Goal: Task Accomplishment & Management: Manage account settings

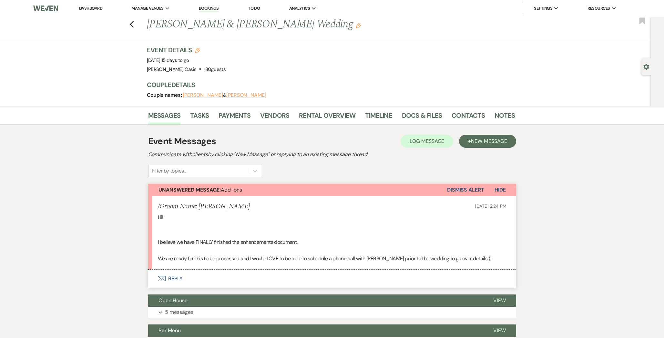
click at [157, 215] on li "/Groom Name: [PERSON_NAME] [DATE] 2:24 PM Hi! I believe we have FINALLY finishe…" at bounding box center [332, 232] width 368 height 73
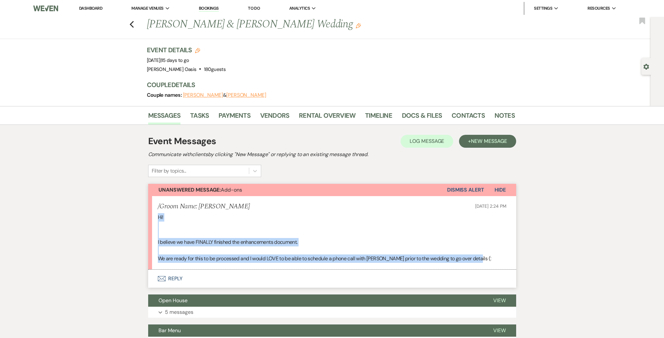
drag, startPoint x: 158, startPoint y: 215, endPoint x: 480, endPoint y: 261, distance: 324.9
click at [480, 261] on div "Hi! I believe we have FINALLY finished the enhancements document. We are ready …" at bounding box center [332, 238] width 349 height 50
copy div "Hi! I believe we have FINALLY finished the enhancements document. We are ready …"
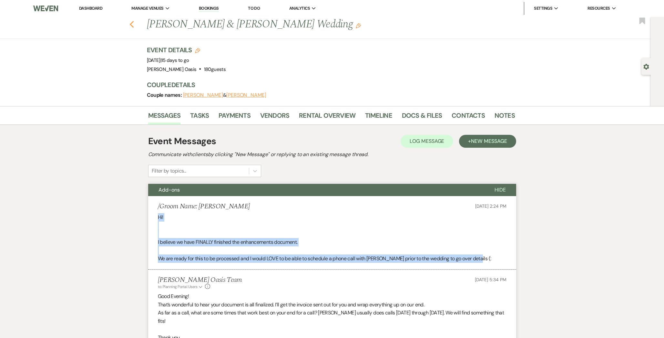
click at [131, 25] on use "button" at bounding box center [131, 24] width 4 height 7
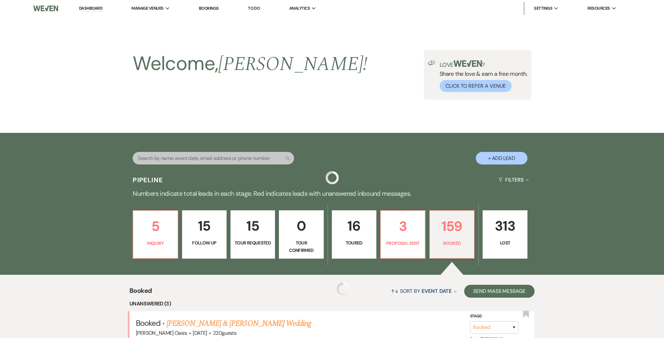
scroll to position [123, 0]
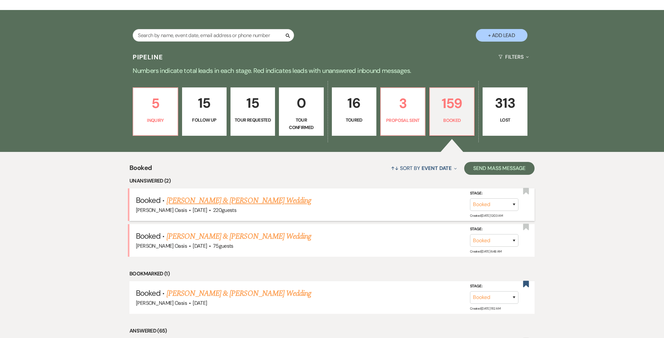
click at [221, 206] on div "[PERSON_NAME] Oasis · [DATE] · 220 guests" at bounding box center [332, 210] width 392 height 8
click at [222, 202] on link "[PERSON_NAME] & [PERSON_NAME] Wedding" at bounding box center [239, 201] width 145 height 12
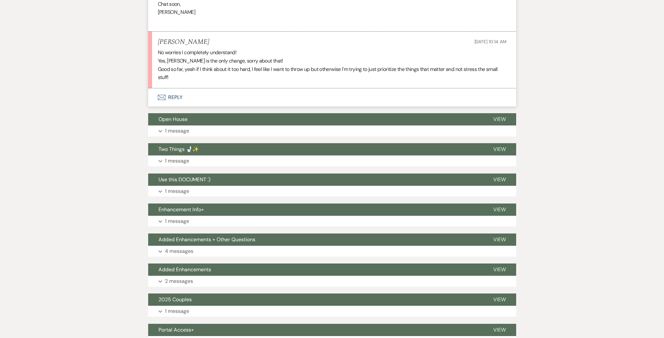
scroll to position [1368, 0]
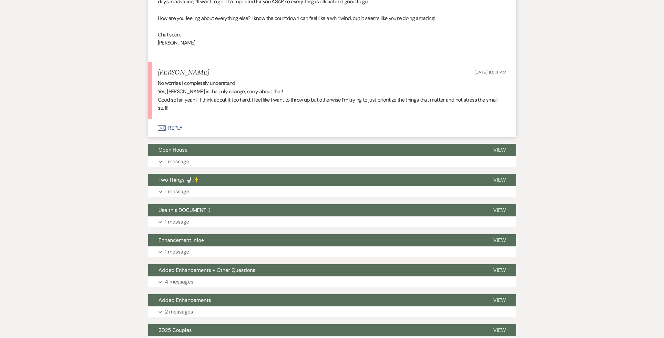
click at [197, 123] on button "Envelope Reply" at bounding box center [332, 128] width 368 height 18
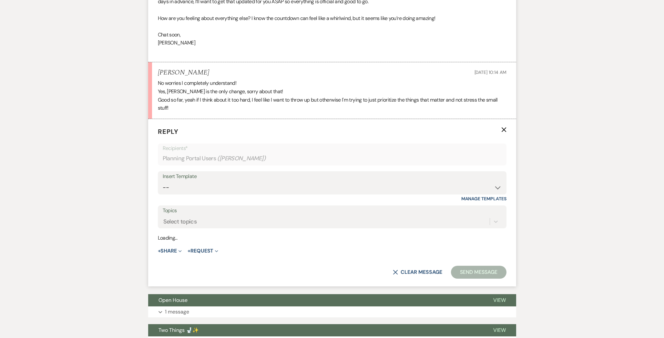
scroll to position [1384, 0]
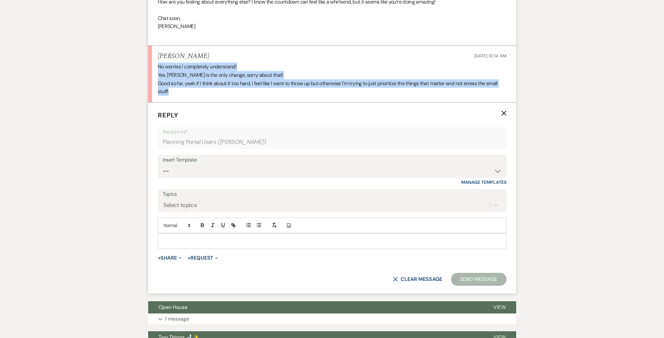
drag, startPoint x: 181, startPoint y: 90, endPoint x: 147, endPoint y: 69, distance: 41.0
copy div "No worries I completely understand! Yes, [PERSON_NAME] is the only change, sorr…"
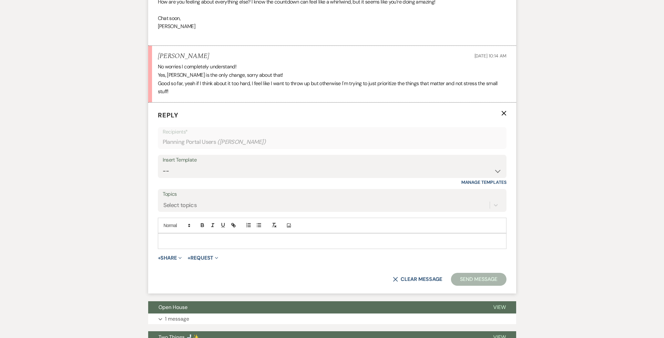
click at [249, 240] on p at bounding box center [332, 241] width 338 height 7
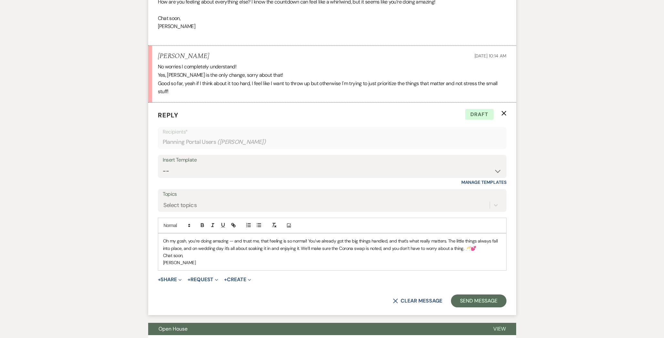
click at [478, 247] on p "Oh my gosh, you’re doing amazing — and trust me, that feeling is so normal! You…" at bounding box center [332, 245] width 338 height 15
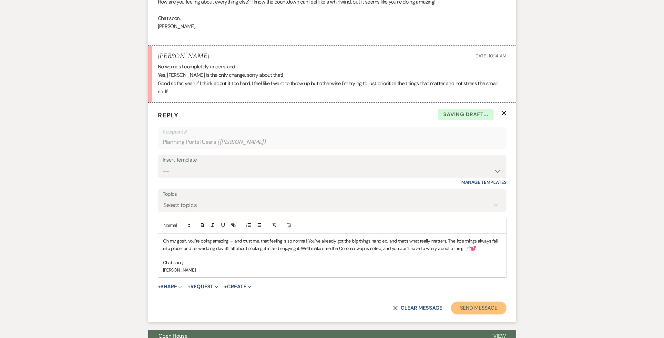
click at [502, 309] on button "Send Message" at bounding box center [478, 308] width 55 height 13
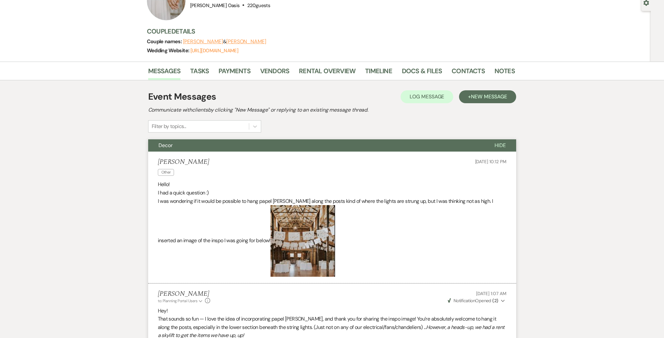
scroll to position [0, 0]
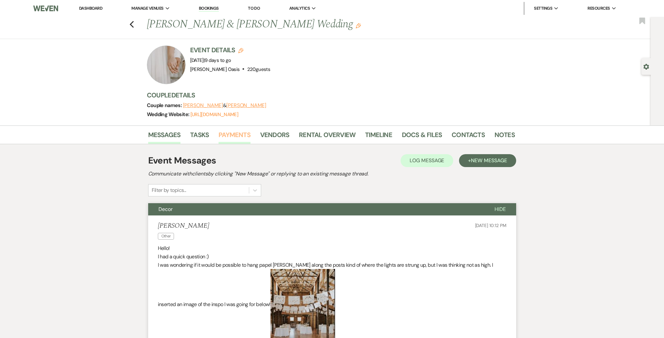
click at [234, 141] on link "Payments" at bounding box center [235, 137] width 32 height 14
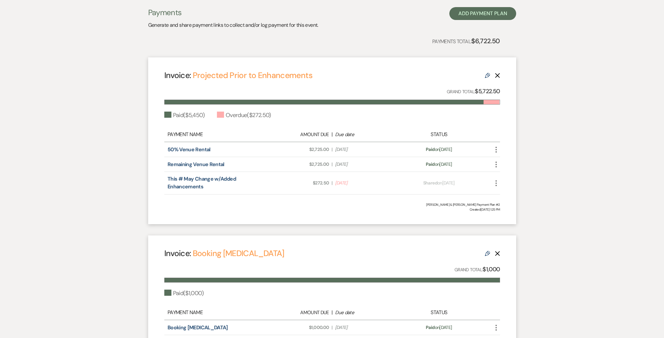
scroll to position [150, 0]
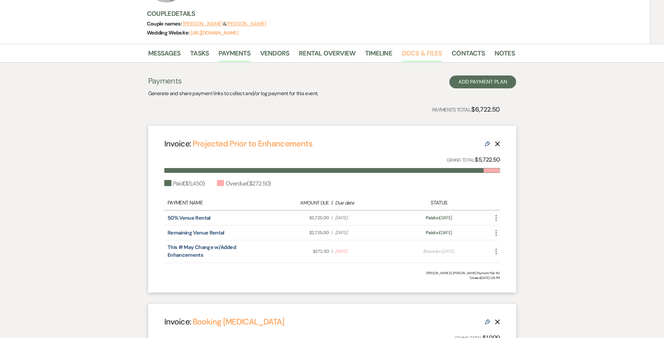
click at [411, 58] on link "Docs & Files" at bounding box center [422, 55] width 40 height 14
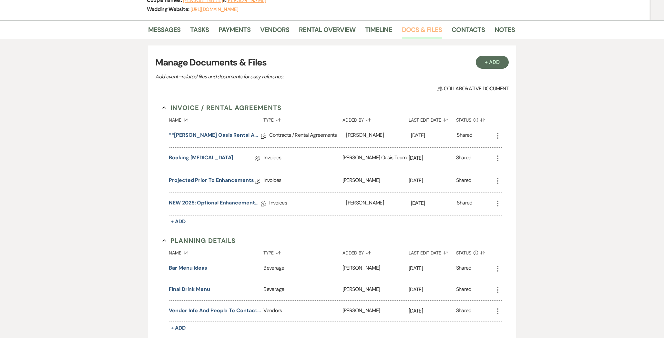
scroll to position [106, 0]
click at [194, 289] on button "Final Drink Menu" at bounding box center [189, 289] width 41 height 8
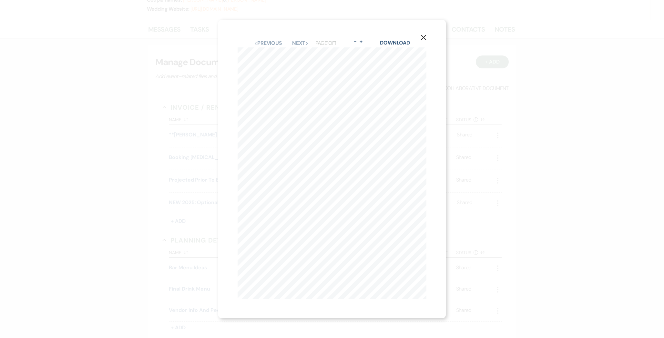
click at [421, 37] on icon "X" at bounding box center [424, 38] width 6 height 6
click at [421, 37] on link "Docs & Files" at bounding box center [422, 31] width 40 height 14
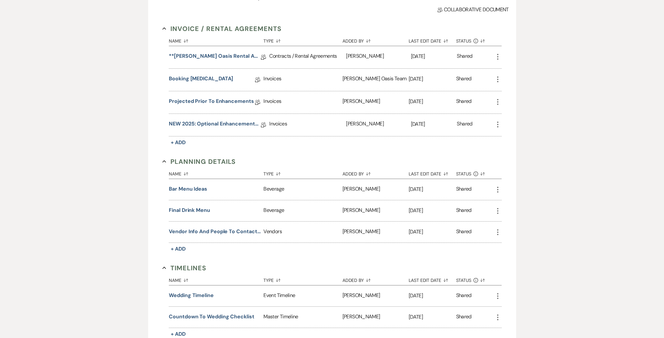
scroll to position [208, 0]
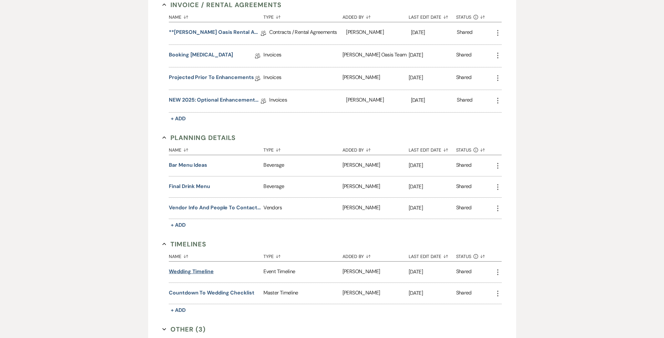
click at [194, 270] on button "Wedding Timeline" at bounding box center [191, 272] width 45 height 8
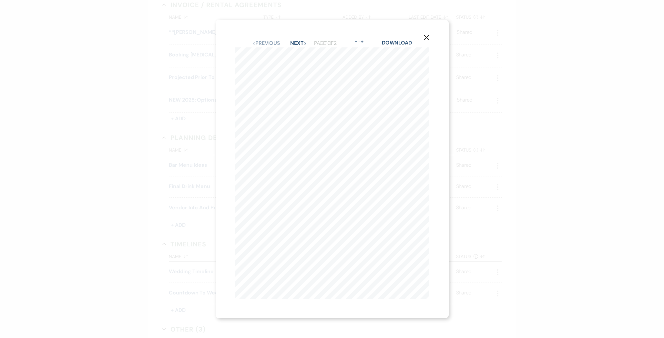
click at [409, 42] on link "Download" at bounding box center [397, 42] width 30 height 7
click at [304, 43] on button "Next Next" at bounding box center [298, 43] width 17 height 5
click at [270, 42] on button "Previous Previous" at bounding box center [266, 43] width 28 height 5
click at [299, 45] on button "Next Next" at bounding box center [298, 43] width 17 height 5
click at [425, 37] on icon "X" at bounding box center [427, 38] width 6 height 6
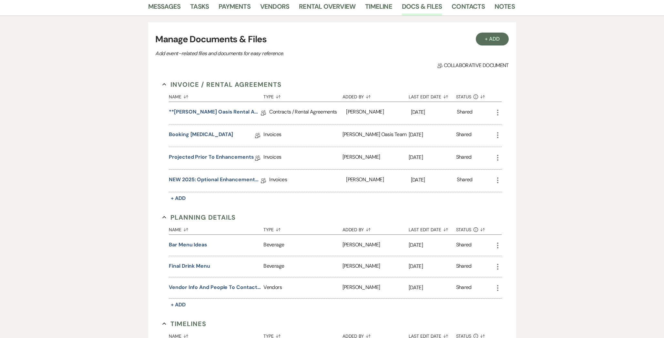
scroll to position [129, 0]
click at [226, 180] on link "NEW 2025: Optional Enhancements + Information" at bounding box center [215, 181] width 92 height 10
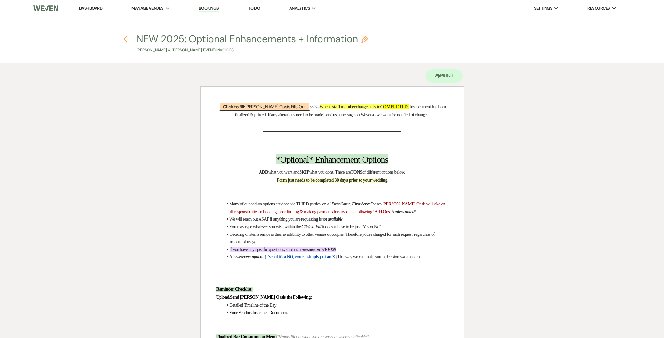
click at [124, 39] on use "button" at bounding box center [125, 39] width 4 height 7
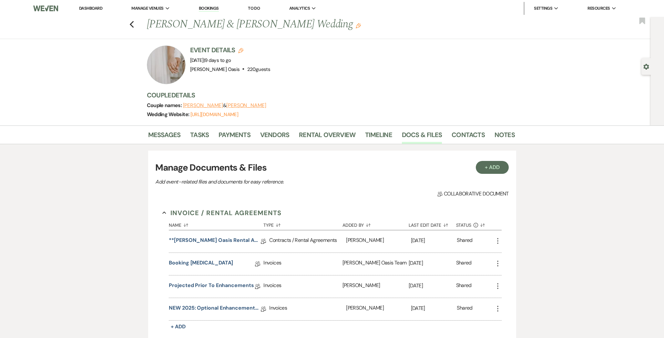
click at [82, 6] on link "Dashboard" at bounding box center [90, 7] width 23 height 5
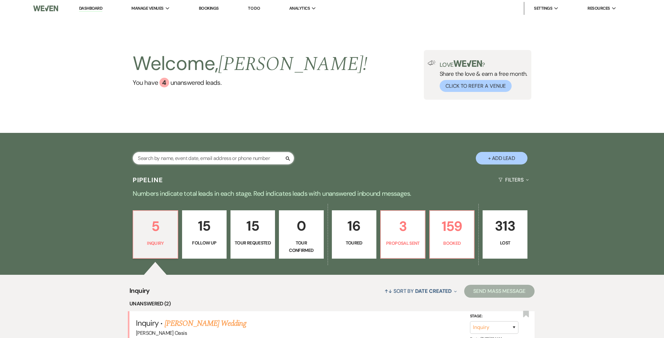
click at [185, 157] on input "text" at bounding box center [213, 158] width 161 height 13
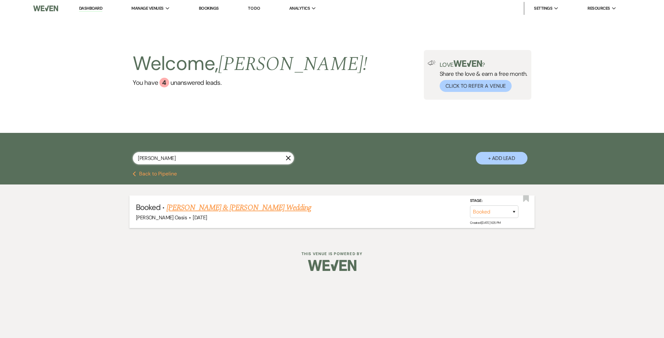
type input "[PERSON_NAME]"
click at [204, 207] on link "[PERSON_NAME] & [PERSON_NAME] Wedding" at bounding box center [239, 208] width 145 height 12
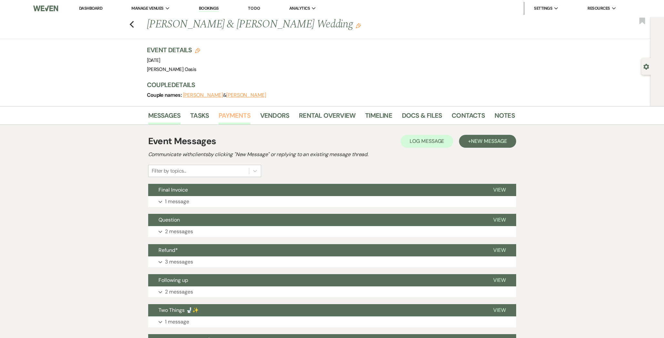
click at [236, 116] on link "Payments" at bounding box center [235, 117] width 32 height 14
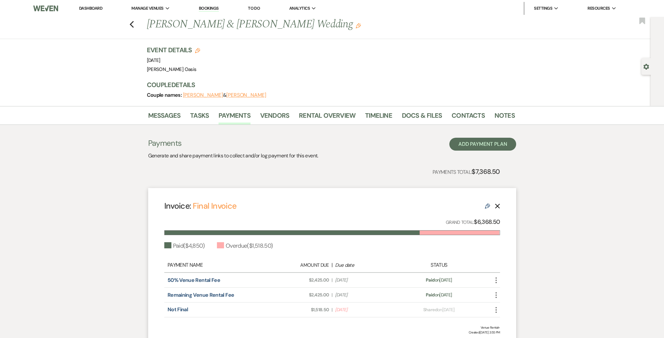
click at [97, 10] on link "Dashboard" at bounding box center [90, 7] width 23 height 5
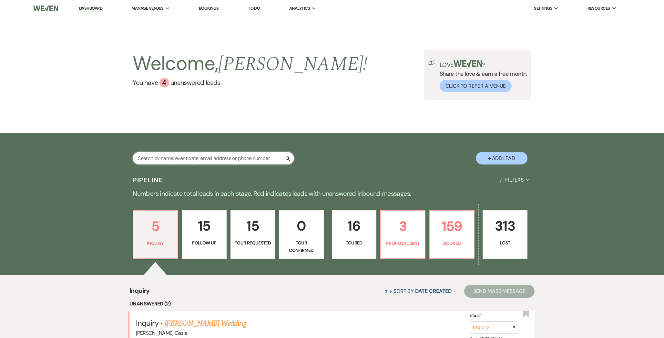
click at [176, 161] on input "text" at bounding box center [213, 158] width 161 height 13
type input "madd"
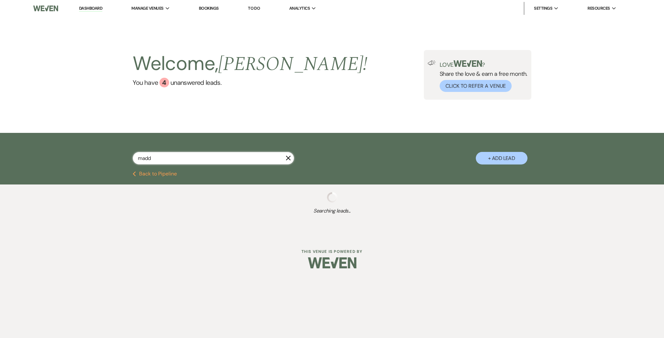
select select "8"
select select "6"
select select "9"
select select "8"
select select "6"
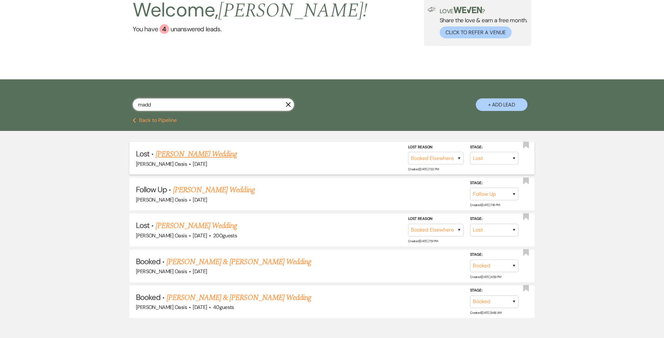
scroll to position [54, 0]
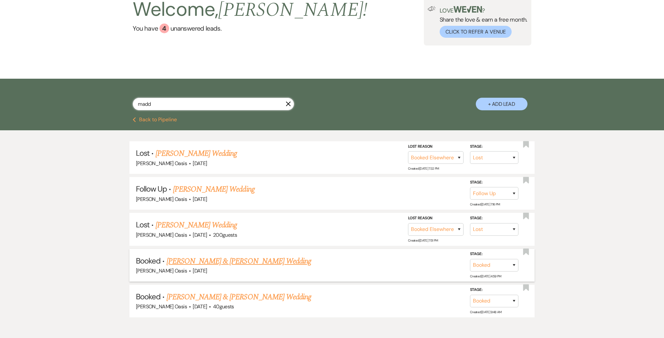
type input "madd"
click at [206, 261] on link "[PERSON_NAME] & [PERSON_NAME] Wedding" at bounding box center [239, 262] width 145 height 12
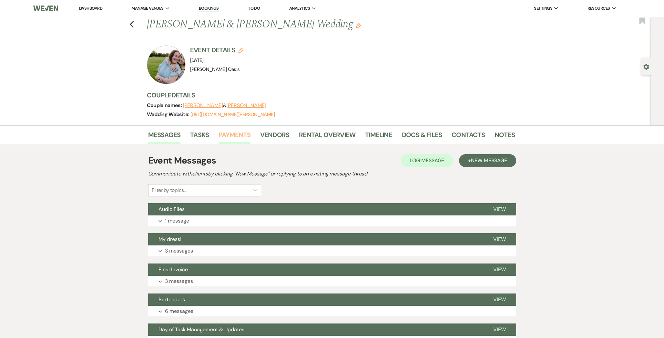
click at [242, 132] on link "Payments" at bounding box center [235, 137] width 32 height 14
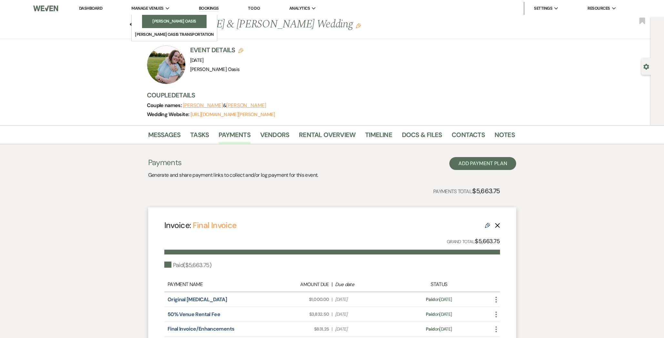
click at [154, 19] on li "[PERSON_NAME] Oasis" at bounding box center [174, 21] width 58 height 6
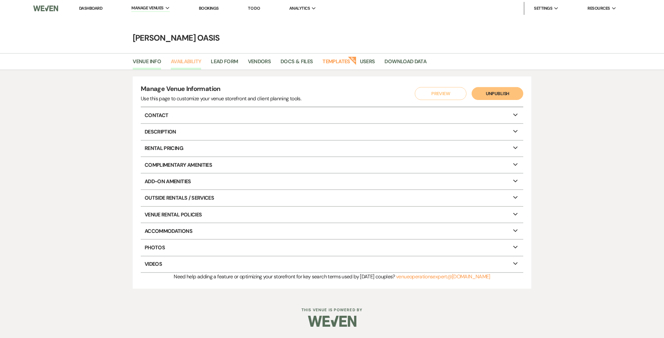
click at [183, 67] on link "Availability" at bounding box center [186, 63] width 30 height 12
select select "3"
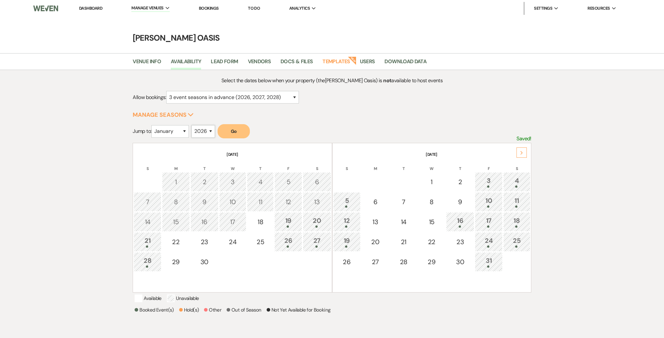
click at [201, 129] on select "2025 2026 2027 2028 2029" at bounding box center [204, 131] width 24 height 13
select select "2025"
click at [239, 132] on button "Go" at bounding box center [234, 131] width 32 height 14
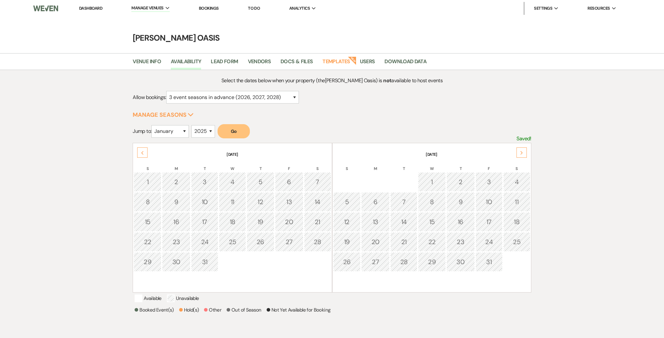
click at [522, 149] on div "Next" at bounding box center [522, 153] width 10 height 10
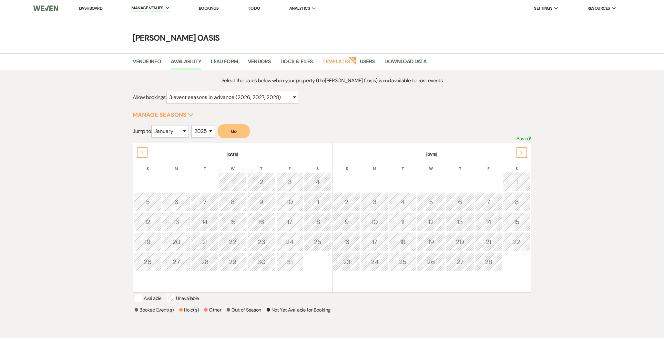
click at [522, 149] on div "Next" at bounding box center [522, 153] width 10 height 10
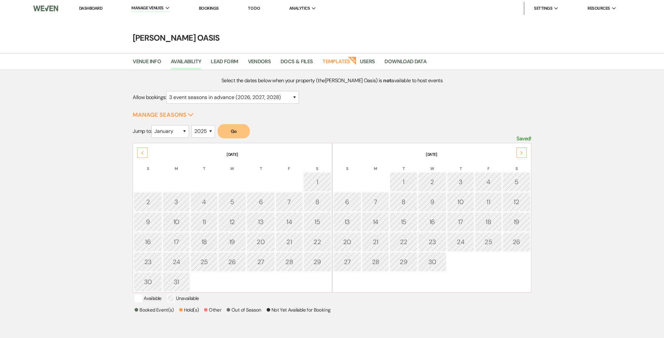
click at [522, 149] on div "Next" at bounding box center [522, 153] width 10 height 10
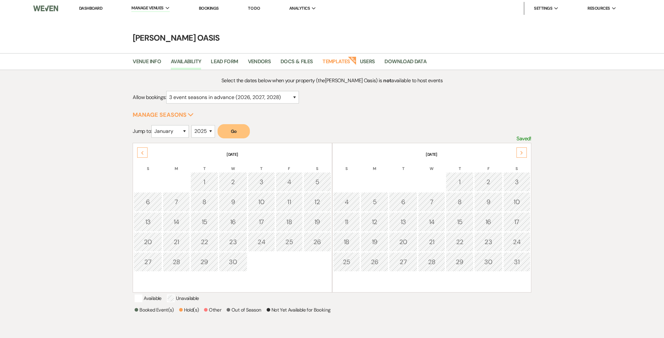
click at [522, 149] on div "Next" at bounding box center [522, 153] width 10 height 10
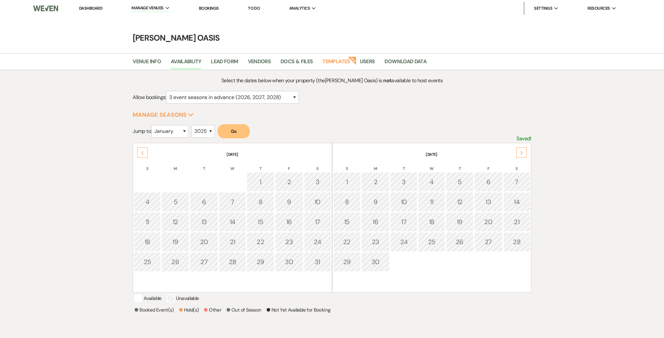
click at [522, 149] on div "Next" at bounding box center [522, 153] width 10 height 10
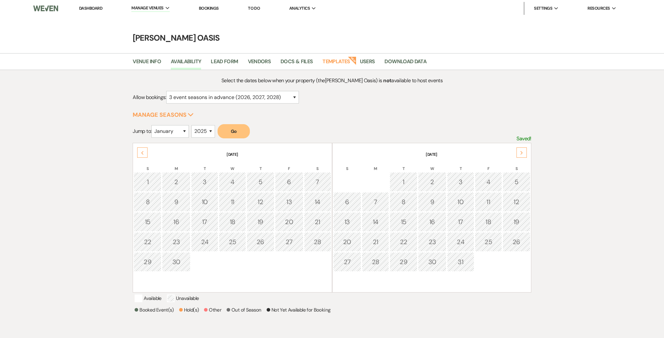
click at [522, 148] on div "Next" at bounding box center [522, 153] width 10 height 10
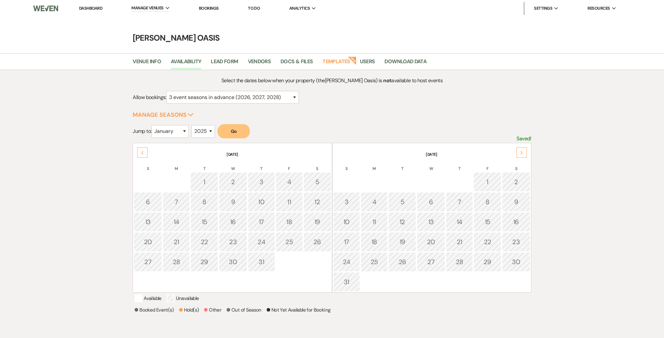
click at [522, 148] on div "Next" at bounding box center [522, 153] width 10 height 10
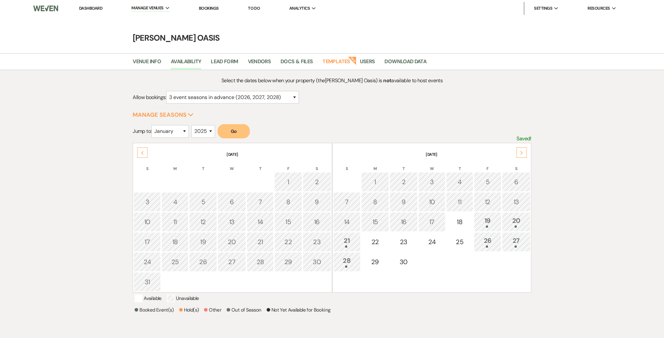
click at [522, 147] on th "[DATE]" at bounding box center [431, 151] width 197 height 14
click at [487, 182] on div "5" at bounding box center [488, 182] width 21 height 10
select select "other"
select select "false"
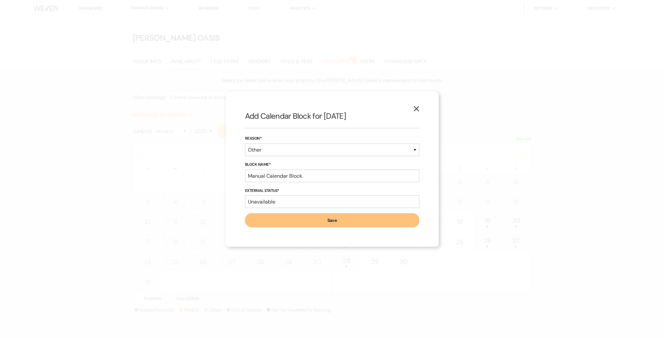
click at [414, 111] on use "button" at bounding box center [416, 108] width 5 height 5
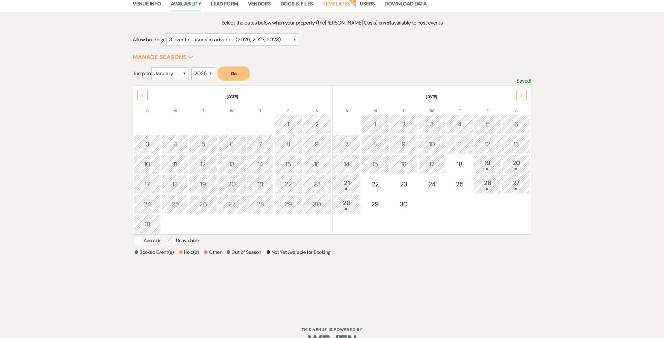
scroll to position [63, 0]
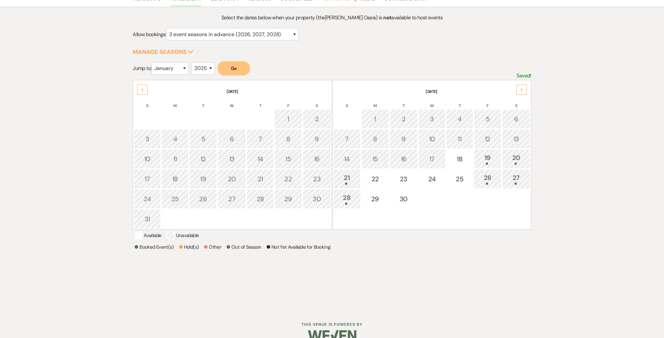
click at [497, 161] on div "19" at bounding box center [488, 159] width 21 height 12
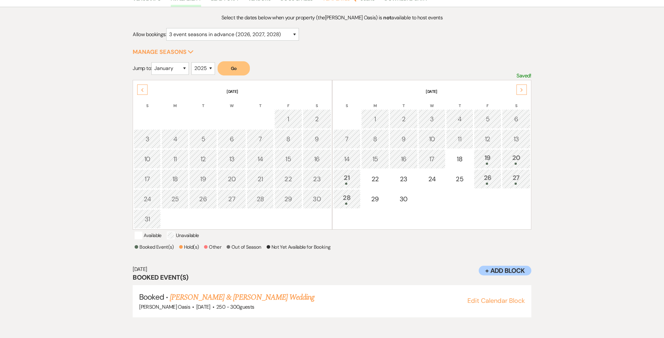
click at [520, 117] on div "6" at bounding box center [516, 119] width 21 height 10
select select "other"
select select "false"
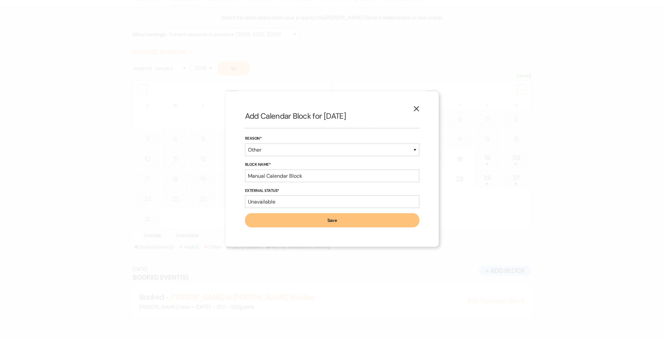
click at [416, 108] on icon "X" at bounding box center [417, 109] width 6 height 6
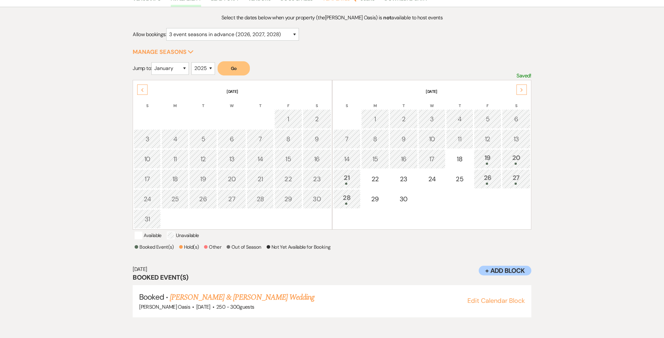
scroll to position [0, 0]
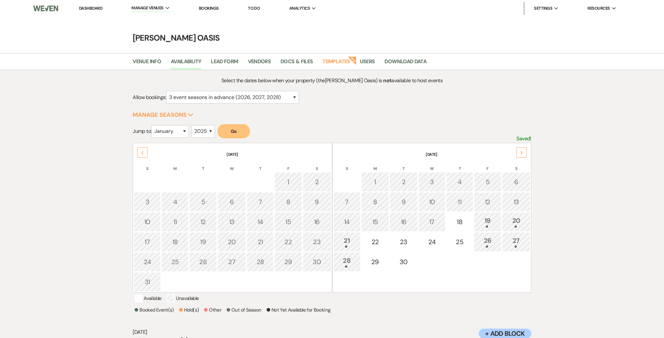
click at [98, 8] on link "Dashboard" at bounding box center [90, 7] width 23 height 5
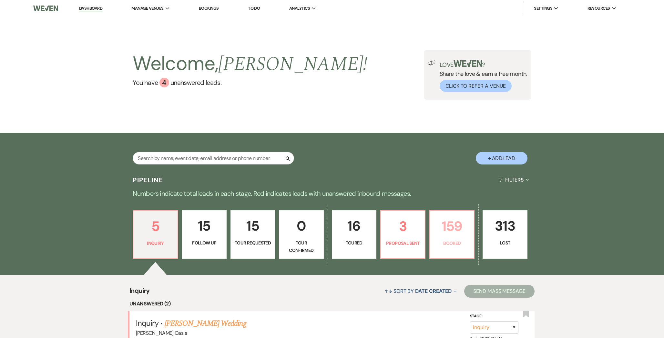
click at [436, 234] on p "159" at bounding box center [452, 227] width 36 height 22
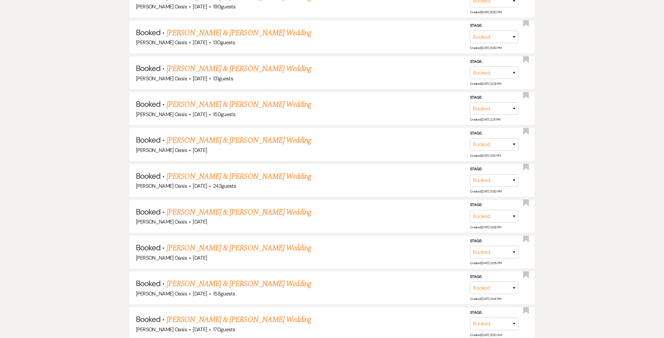
scroll to position [5319, 0]
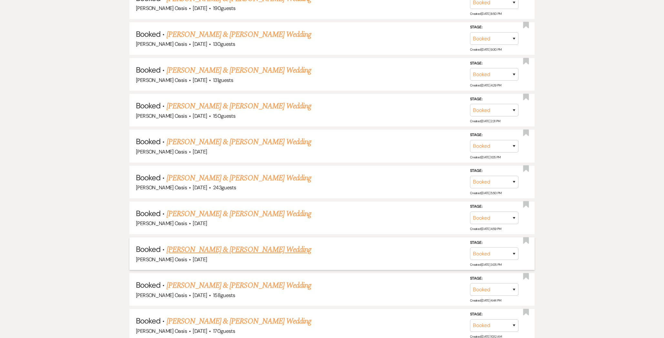
click at [212, 244] on link "[PERSON_NAME] & [PERSON_NAME] Wedding" at bounding box center [239, 250] width 145 height 12
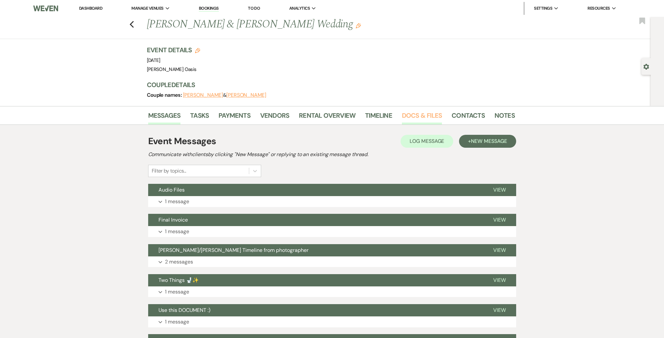
click at [411, 114] on link "Docs & Files" at bounding box center [422, 117] width 40 height 14
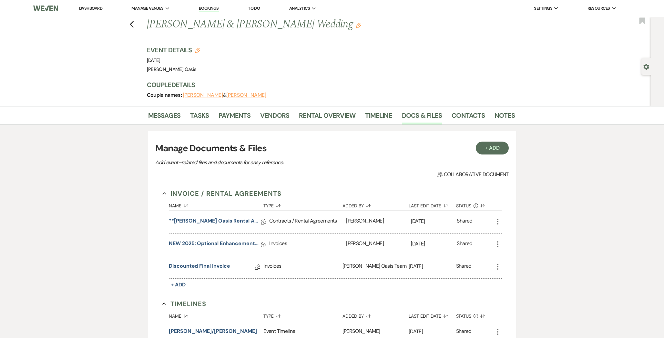
click at [222, 266] on link "Discounted Final Invoice" at bounding box center [199, 268] width 61 height 10
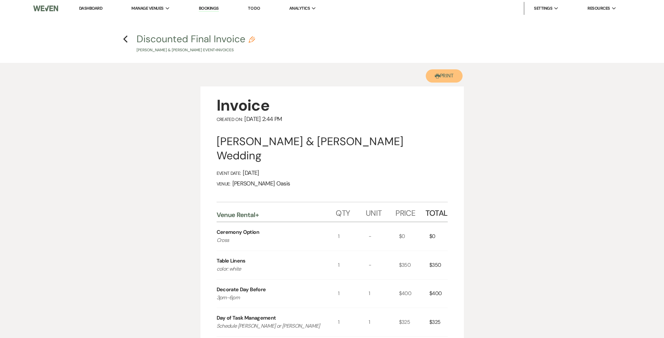
click at [447, 77] on button "Printer Print" at bounding box center [444, 75] width 37 height 13
click at [426, 69] on button "Printer Print" at bounding box center [444, 75] width 37 height 13
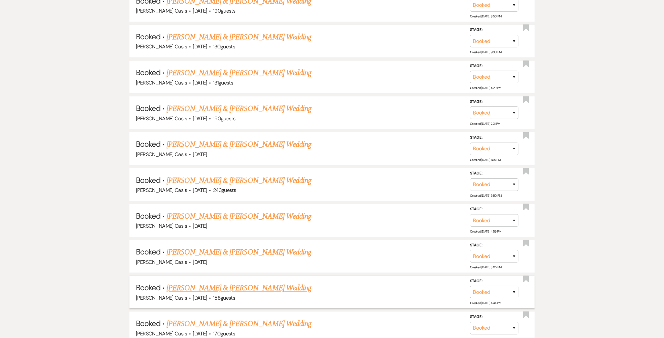
scroll to position [5328, 0]
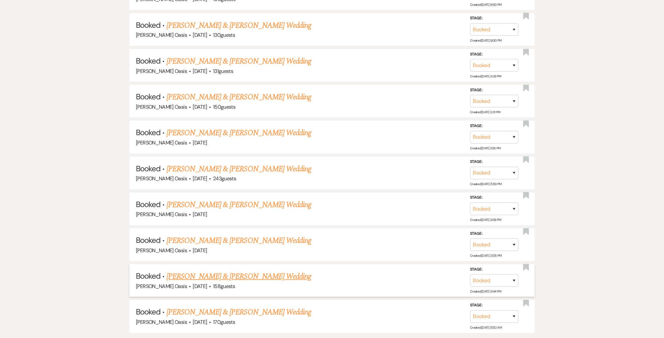
click at [235, 271] on link "[PERSON_NAME] & [PERSON_NAME] Wedding" at bounding box center [239, 277] width 145 height 12
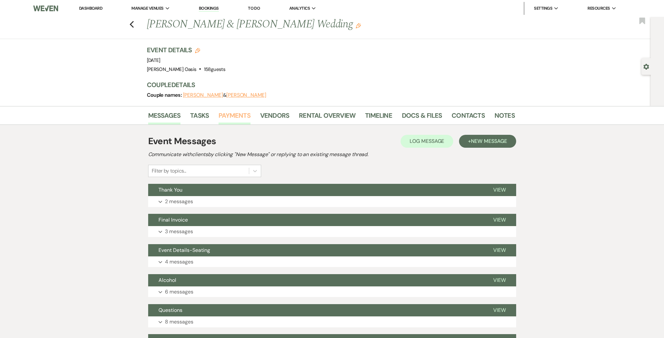
click at [239, 115] on link "Payments" at bounding box center [235, 117] width 32 height 14
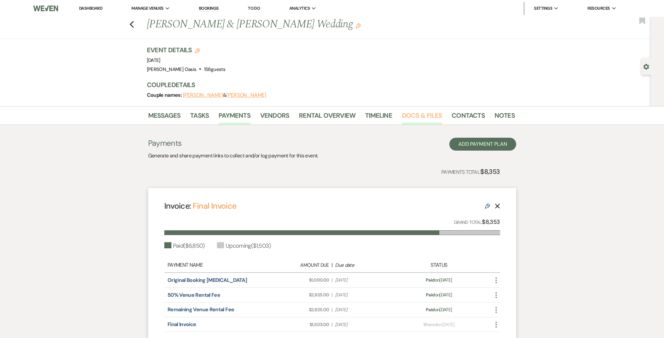
click at [423, 115] on link "Docs & Files" at bounding box center [422, 117] width 40 height 14
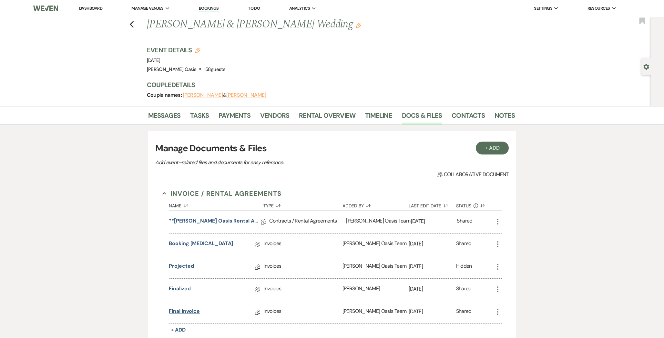
click at [176, 314] on link "Final Invoice" at bounding box center [184, 313] width 31 height 10
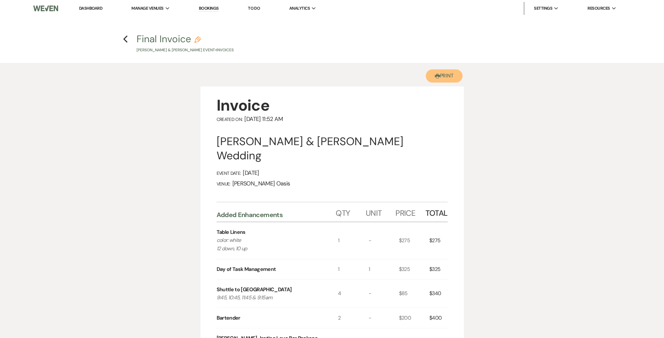
click at [435, 78] on icon "Printer" at bounding box center [437, 76] width 5 height 5
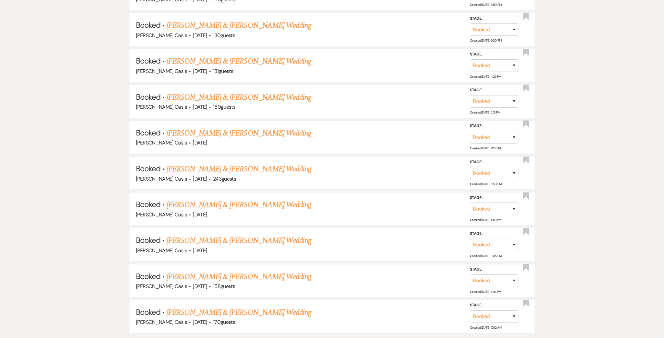
scroll to position [5328, 0]
click at [237, 307] on link "[PERSON_NAME] & [PERSON_NAME] Wedding" at bounding box center [239, 313] width 145 height 12
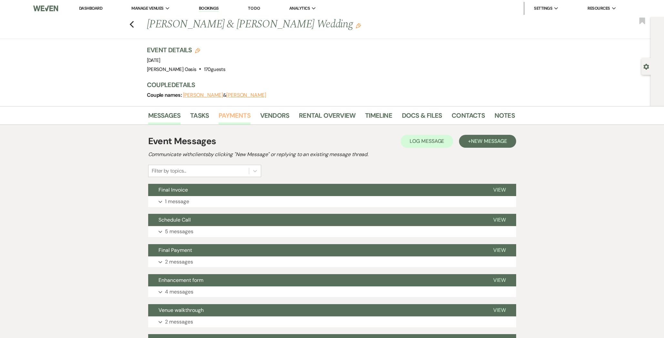
click at [243, 119] on link "Payments" at bounding box center [235, 117] width 32 height 14
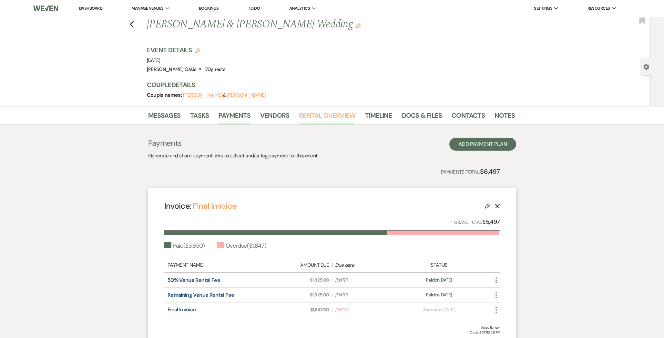
click at [344, 113] on link "Rental Overview" at bounding box center [327, 117] width 57 height 14
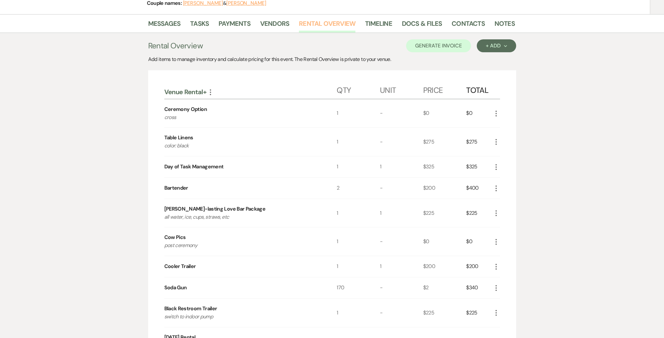
scroll to position [93, 0]
click at [423, 30] on link "Docs & Files" at bounding box center [422, 25] width 40 height 14
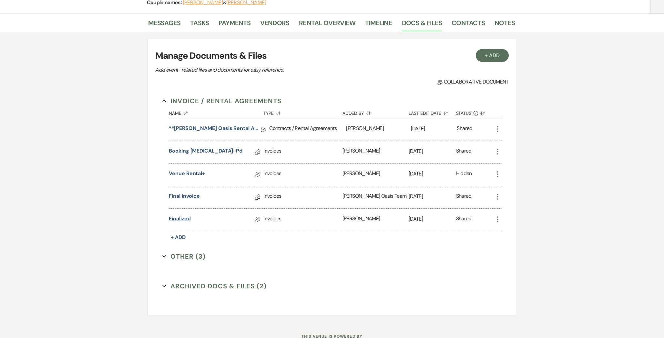
click at [173, 216] on link "Finalized" at bounding box center [180, 220] width 22 height 10
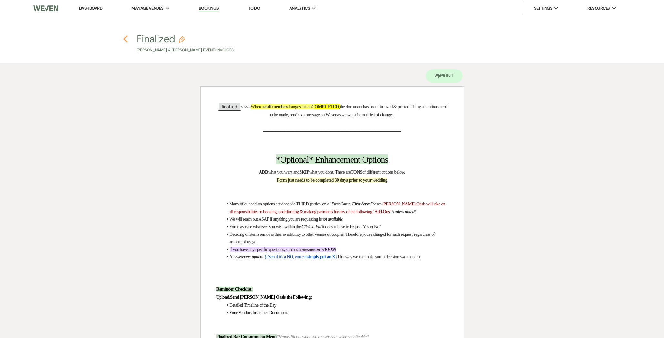
click at [126, 38] on icon "Previous" at bounding box center [125, 39] width 5 height 8
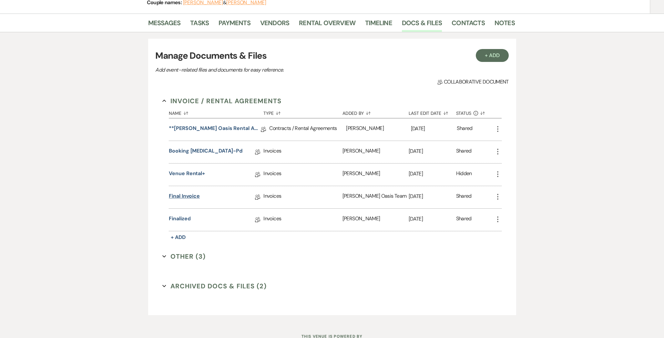
click at [190, 196] on link "Final invoice" at bounding box center [184, 197] width 31 height 10
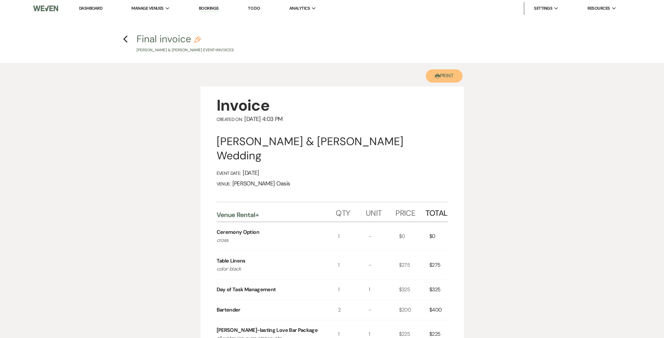
click at [444, 75] on button "Printer Print" at bounding box center [444, 75] width 37 height 13
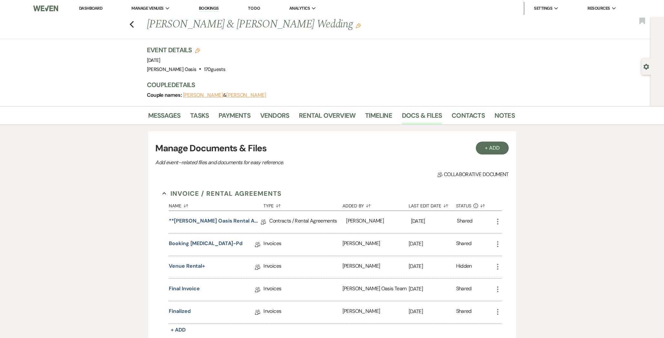
click at [87, 8] on link "Dashboard" at bounding box center [90, 7] width 23 height 5
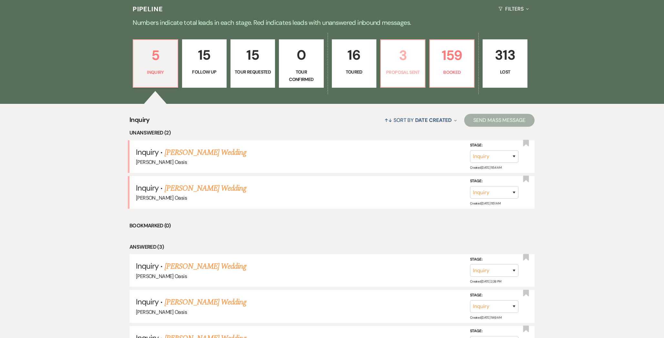
scroll to position [243, 0]
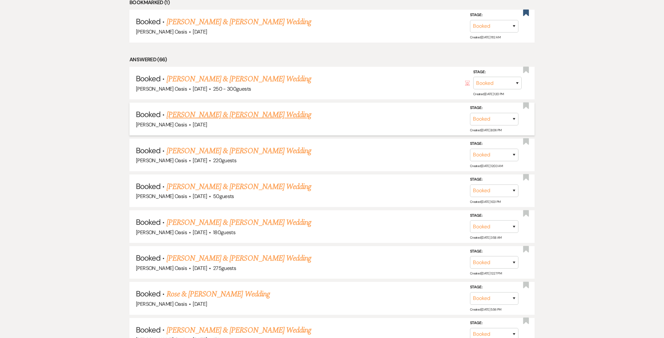
scroll to position [358, 0]
click at [230, 74] on link "[PERSON_NAME] & [PERSON_NAME] Wedding" at bounding box center [239, 80] width 145 height 12
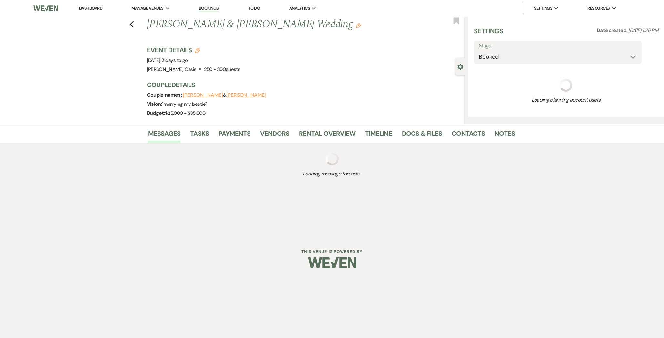
select select "1"
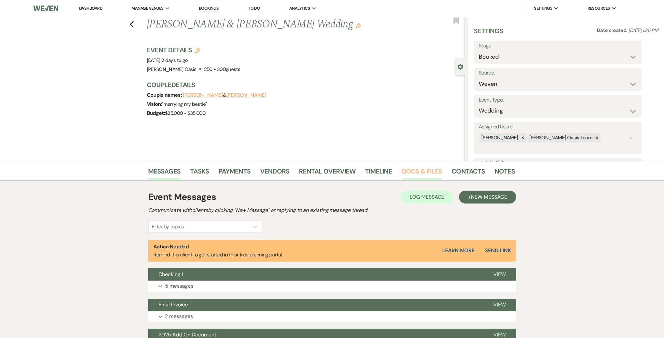
click at [409, 174] on link "Docs & Files" at bounding box center [422, 173] width 40 height 14
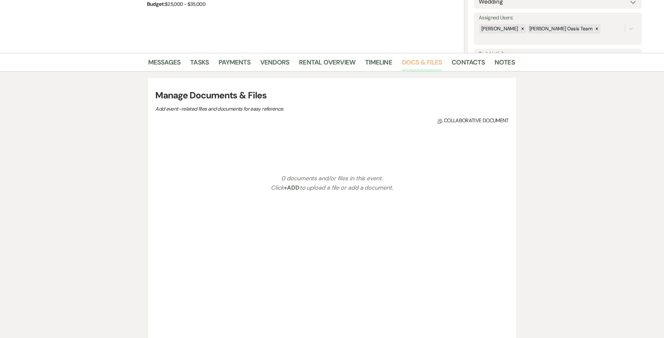
scroll to position [126, 0]
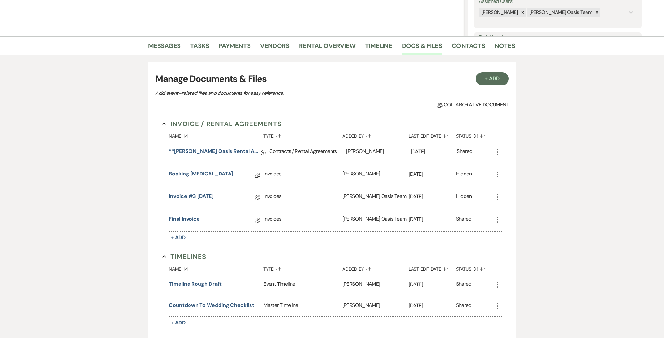
click at [184, 222] on link "Final Invoice" at bounding box center [184, 220] width 31 height 10
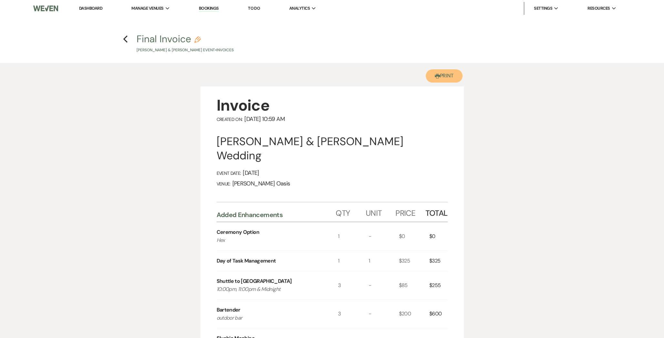
click at [450, 74] on button "Printer Print" at bounding box center [444, 75] width 37 height 13
click at [97, 9] on link "Dashboard" at bounding box center [90, 7] width 23 height 5
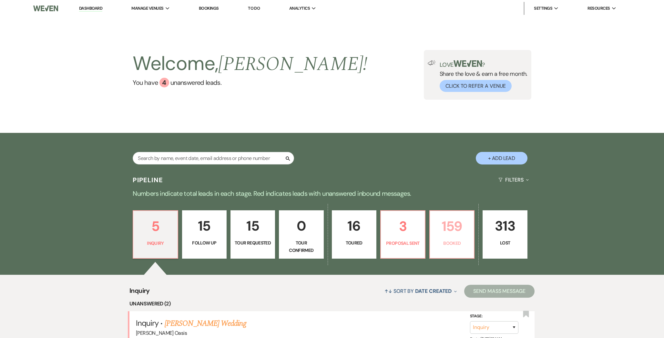
click at [452, 244] on p "Booked" at bounding box center [452, 243] width 36 height 7
